Goal: Book appointment/travel/reservation

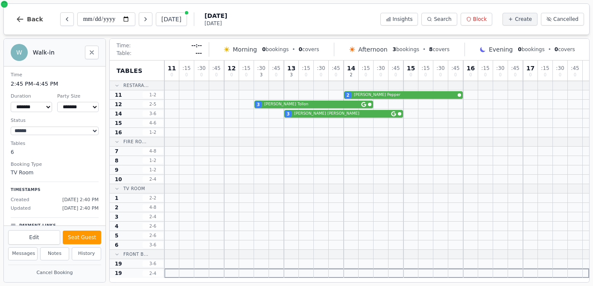
select select "****"
click at [307, 116] on div "3 [PERSON_NAME]" at bounding box center [376, 113] width 425 height 9
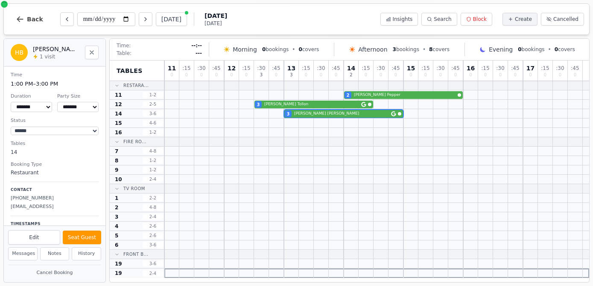
scroll to position [55, 0]
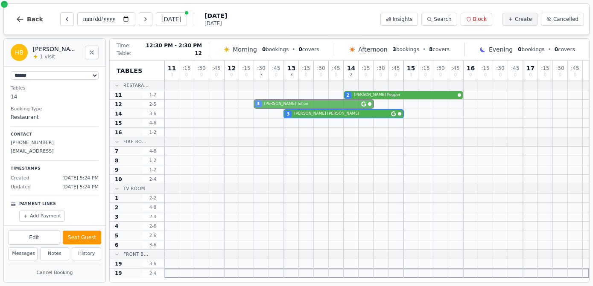
click at [273, 105] on div "3 [PERSON_NAME]" at bounding box center [376, 104] width 425 height 9
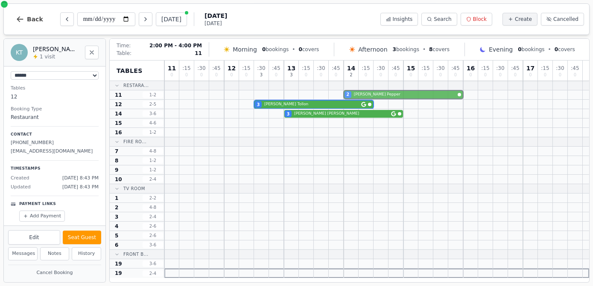
click at [358, 96] on div "2 [PERSON_NAME]" at bounding box center [376, 95] width 425 height 9
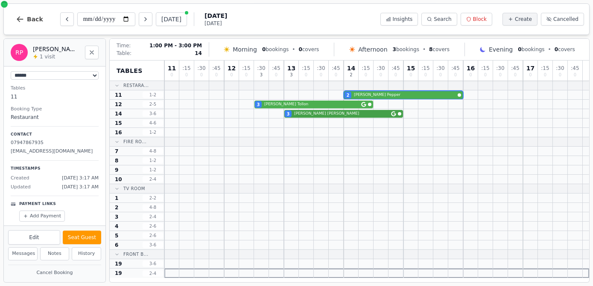
click at [300, 115] on div "3 [PERSON_NAME]" at bounding box center [376, 113] width 425 height 9
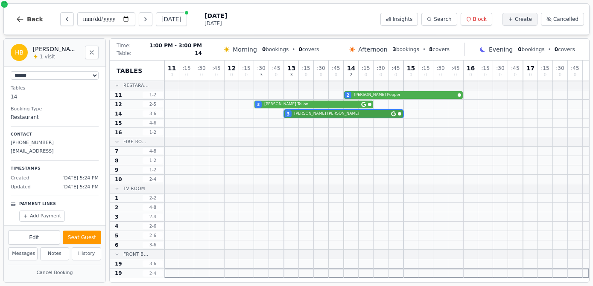
select select "*"
click at [277, 106] on div "3 [PERSON_NAME]" at bounding box center [376, 104] width 425 height 9
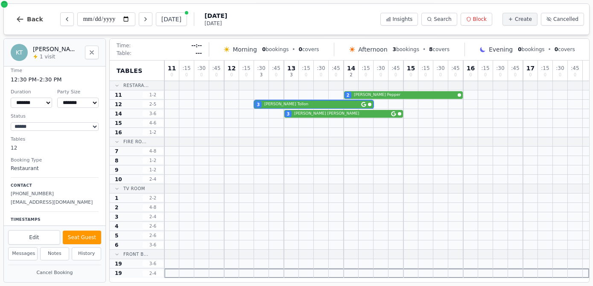
scroll to position [0, 0]
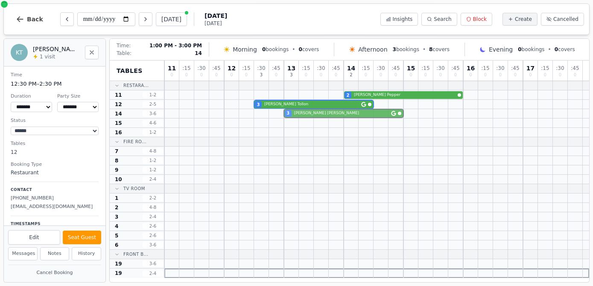
click at [301, 117] on div "3 [PERSON_NAME]" at bounding box center [376, 113] width 425 height 9
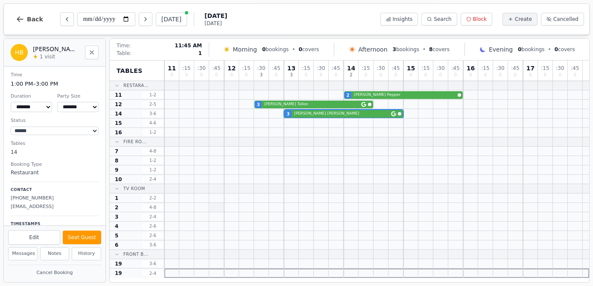
click at [222, 203] on div at bounding box center [216, 207] width 15 height 9
select select "****"
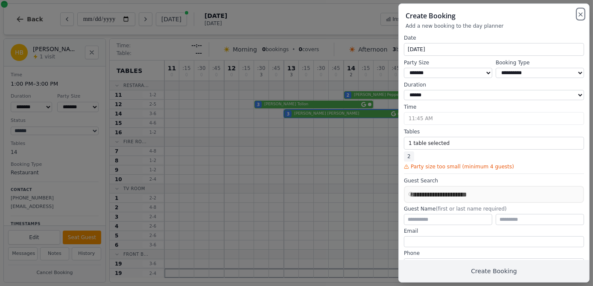
click at [581, 15] on icon "button" at bounding box center [580, 14] width 7 height 7
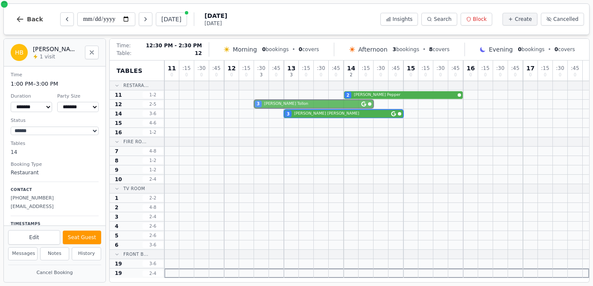
click at [341, 104] on div "3 [PERSON_NAME]" at bounding box center [376, 104] width 425 height 9
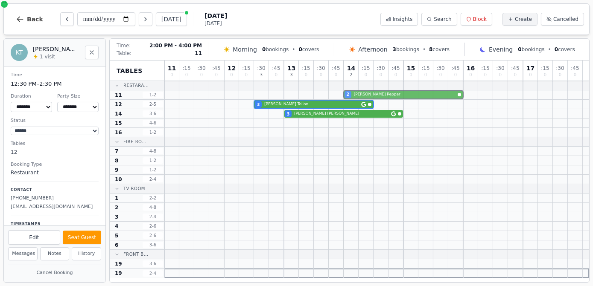
click at [356, 96] on div "2 [PERSON_NAME]" at bounding box center [376, 95] width 425 height 9
select select "*"
